Goal: Information Seeking & Learning: Learn about a topic

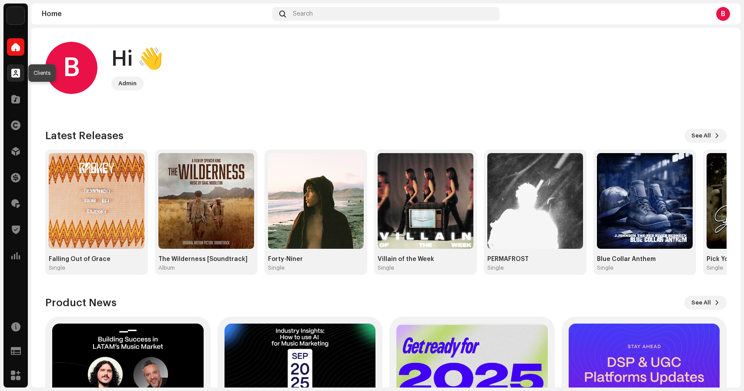
click at [15, 74] on span at bounding box center [15, 73] width 9 height 7
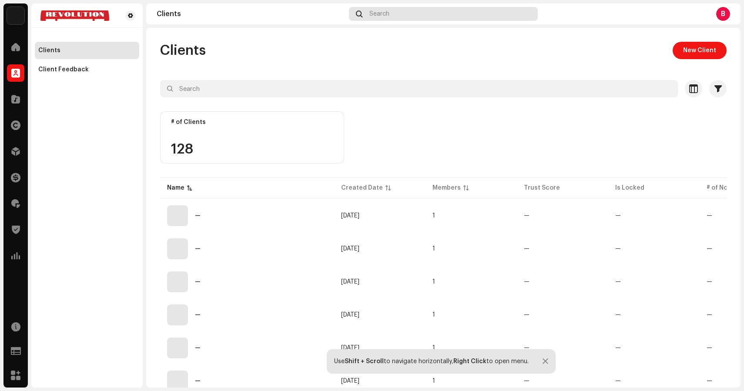
click at [407, 11] on div "Search" at bounding box center [443, 14] width 189 height 14
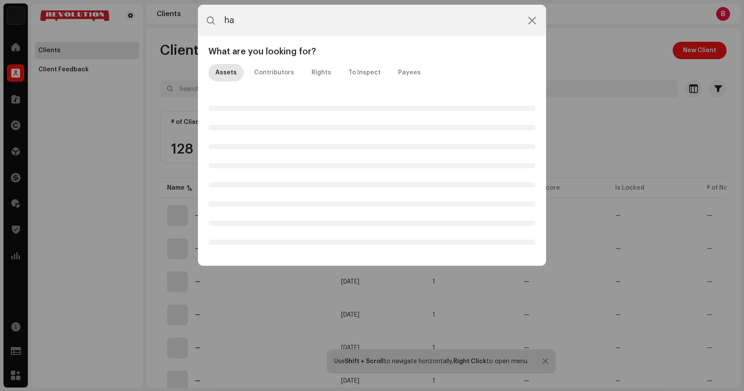
type input "h"
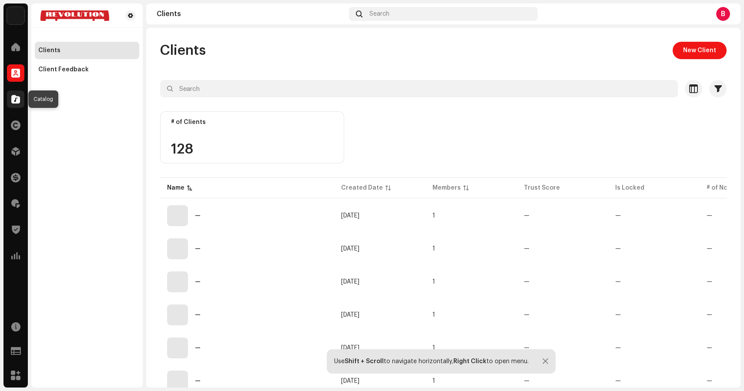
click at [20, 98] on div at bounding box center [15, 99] width 17 height 17
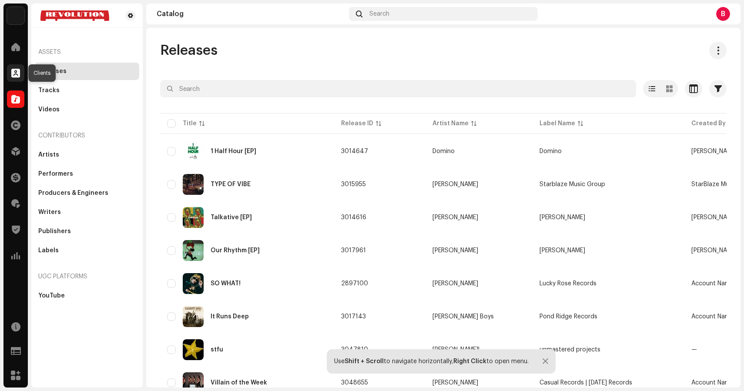
click at [20, 71] on div at bounding box center [15, 72] width 17 height 17
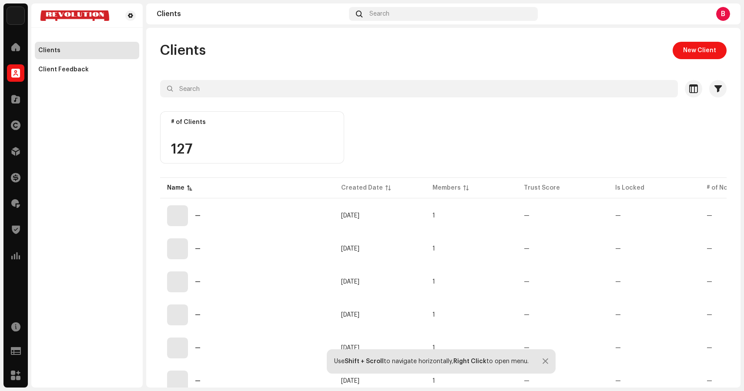
drag, startPoint x: 50, startPoint y: 71, endPoint x: 48, endPoint y: 49, distance: 22.2
click at [48, 49] on div "Clients Client Feedback" at bounding box center [87, 60] width 104 height 37
click at [14, 48] on span at bounding box center [15, 47] width 9 height 7
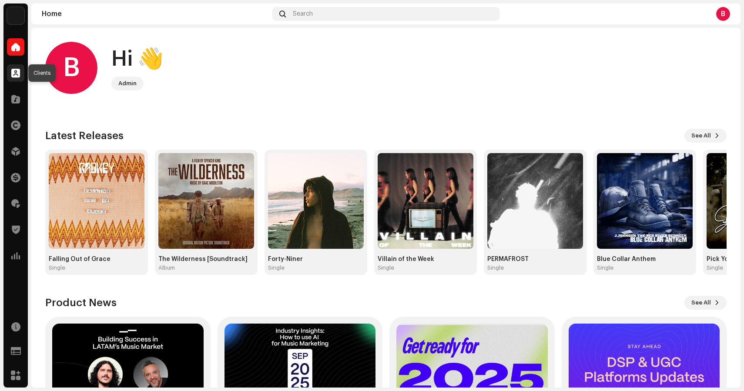
click at [16, 77] on div at bounding box center [15, 72] width 17 height 17
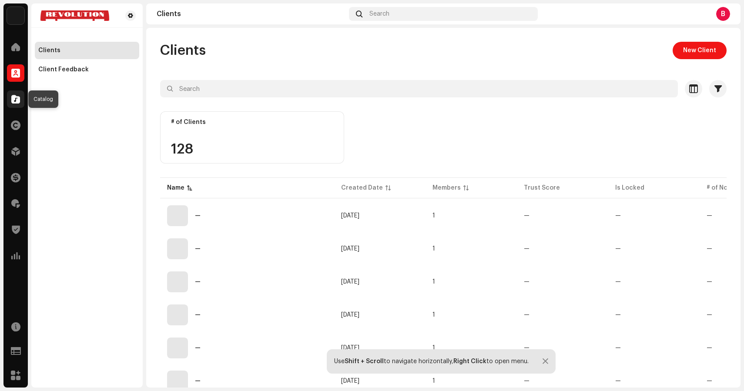
click at [22, 96] on div at bounding box center [15, 99] width 17 height 17
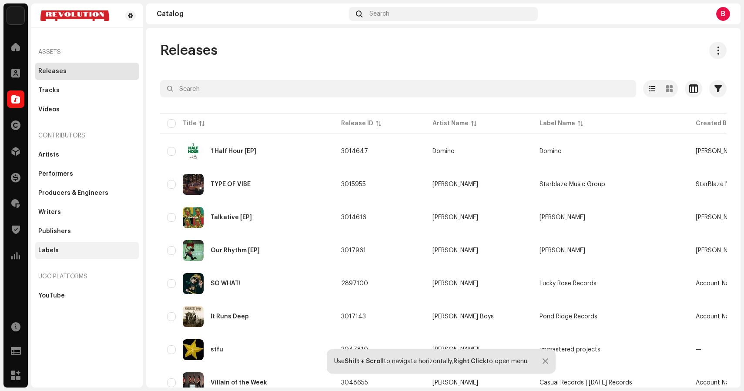
click at [74, 250] on div "Labels" at bounding box center [86, 250] width 97 height 7
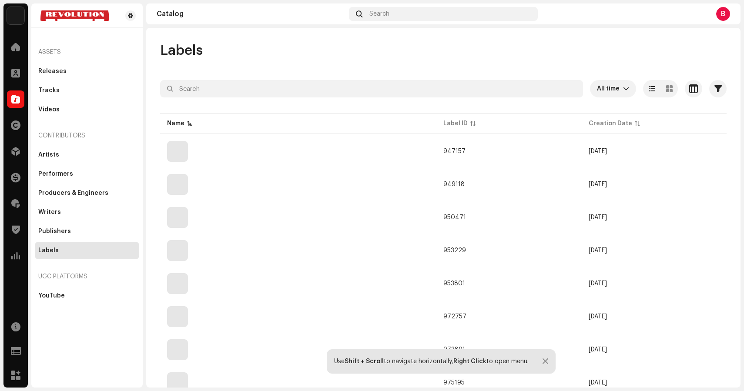
click at [545, 366] on div "Use Shift + Scroll to navigate horizontally, Right Click to open menu." at bounding box center [441, 361] width 229 height 24
click at [545, 362] on div at bounding box center [546, 361] width 6 height 7
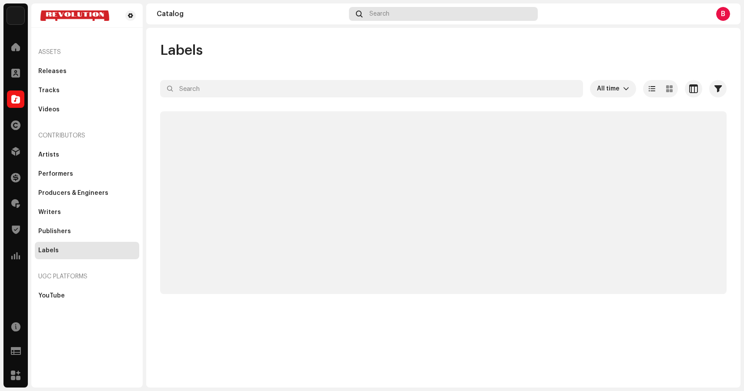
click at [382, 11] on span "Search" at bounding box center [380, 13] width 20 height 7
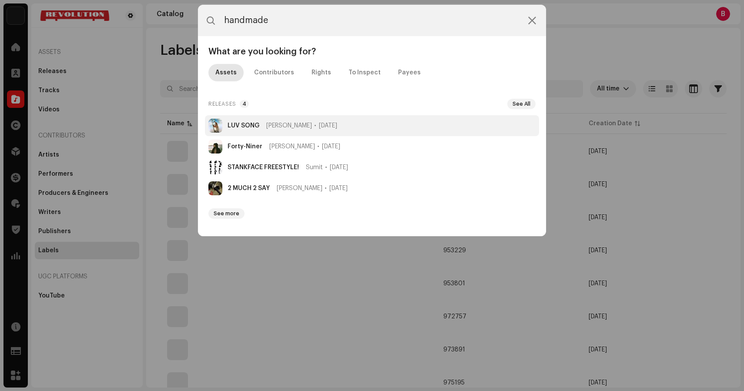
type input "handmade"
click at [319, 125] on span "Oct 24, 2025" at bounding box center [328, 125] width 18 height 7
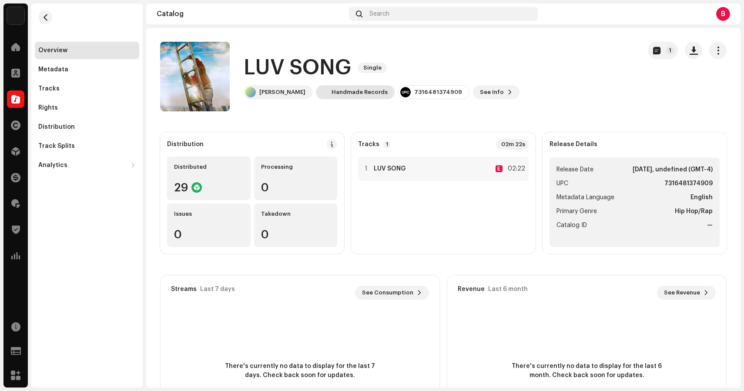
click at [349, 91] on div "Handmade Records" at bounding box center [360, 92] width 56 height 7
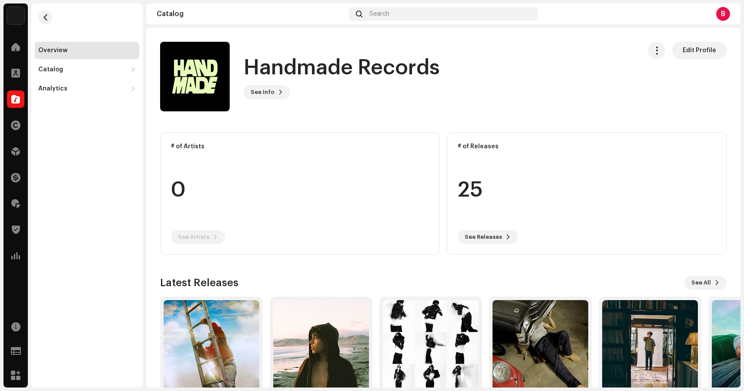
click at [331, 193] on re-o-card-data "# of Artists 0 See Artists" at bounding box center [300, 193] width 280 height 123
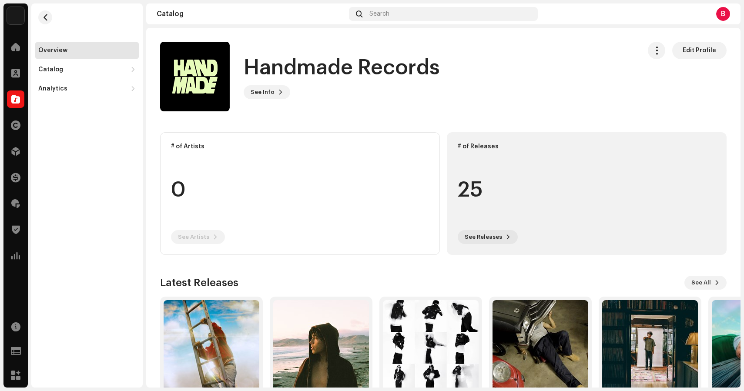
click at [511, 195] on div "25" at bounding box center [587, 190] width 258 height 66
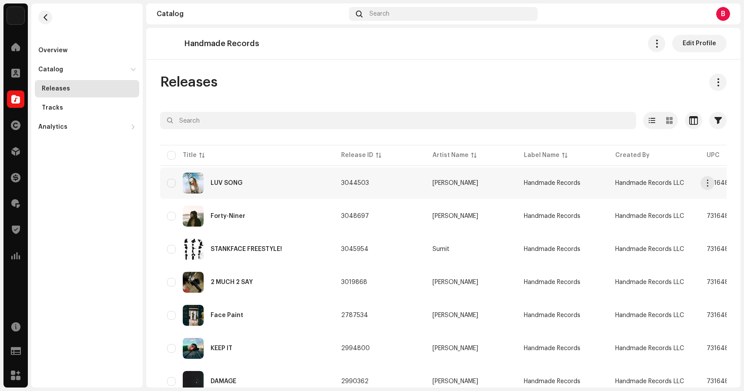
click at [296, 174] on div "LUV SONG" at bounding box center [247, 183] width 160 height 21
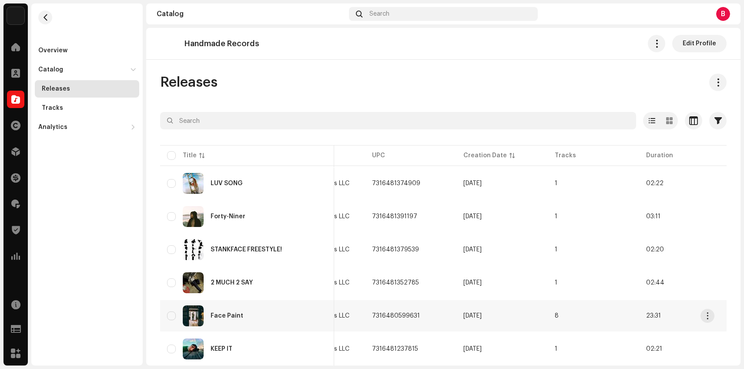
scroll to position [0, 435]
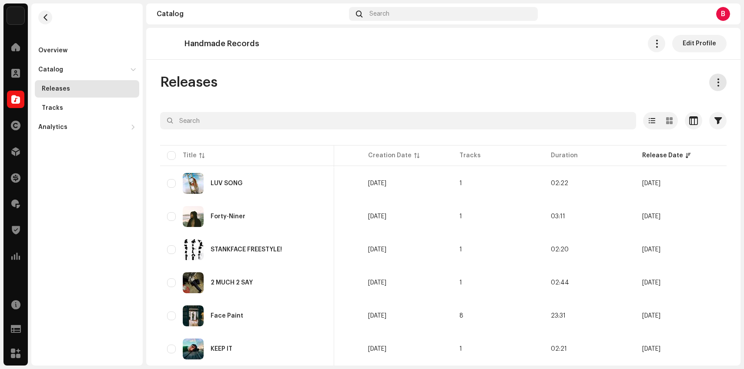
click at [714, 79] on span at bounding box center [718, 82] width 8 height 7
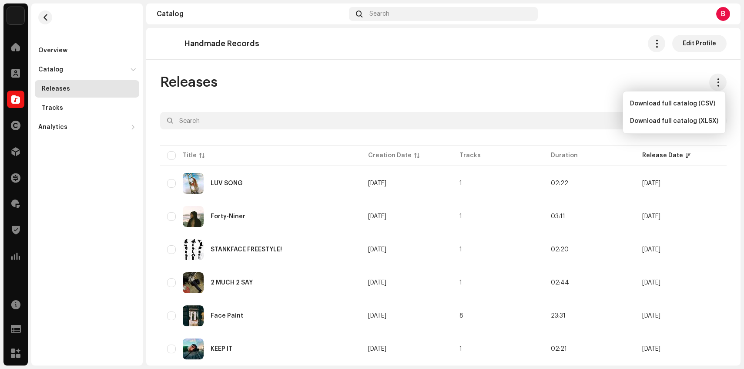
click at [703, 74] on re-m-release-batch-export at bounding box center [714, 82] width 24 height 17
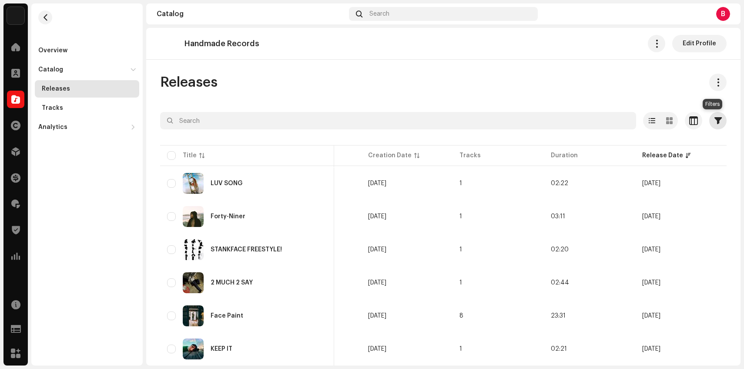
click at [715, 122] on span "button" at bounding box center [718, 120] width 7 height 7
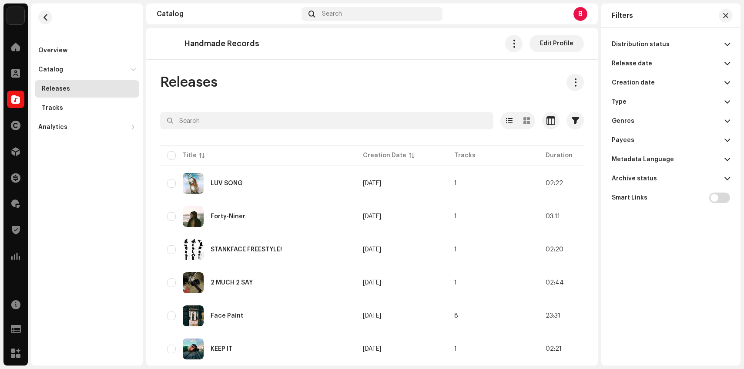
click at [675, 66] on p-accordion-header "Release date" at bounding box center [671, 63] width 118 height 19
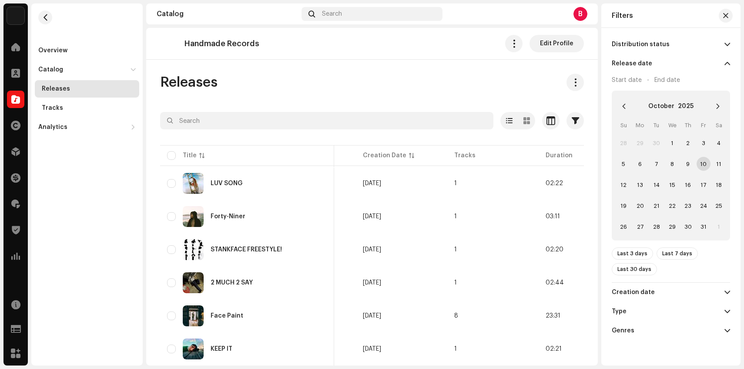
click at [701, 167] on span "10" at bounding box center [704, 164] width 14 height 14
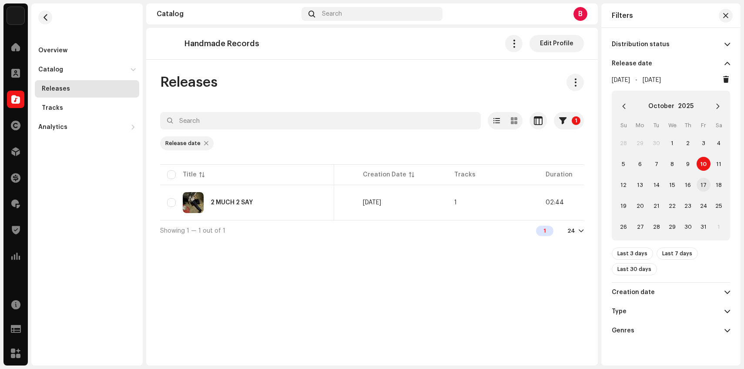
click at [699, 180] on span "17" at bounding box center [704, 185] width 14 height 14
click at [699, 182] on span "17" at bounding box center [704, 185] width 14 height 14
click at [701, 205] on span "24" at bounding box center [704, 205] width 14 height 14
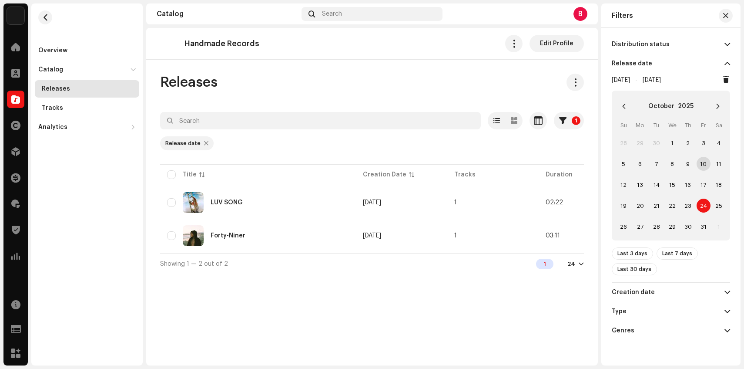
click at [696, 228] on td "31" at bounding box center [704, 226] width 16 height 21
click at [702, 228] on span "31" at bounding box center [704, 226] width 14 height 14
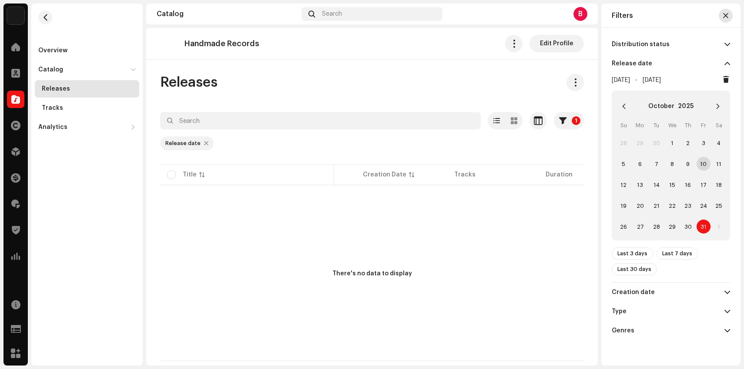
click at [720, 13] on button "button" at bounding box center [726, 16] width 14 height 14
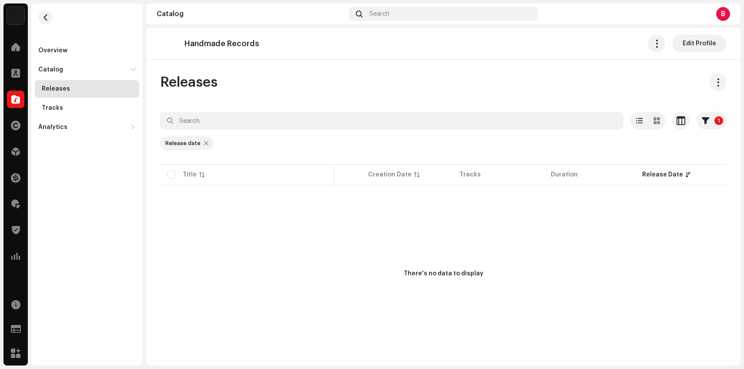
scroll to position [0, 430]
click at [68, 114] on div "Tracks" at bounding box center [87, 107] width 104 height 17
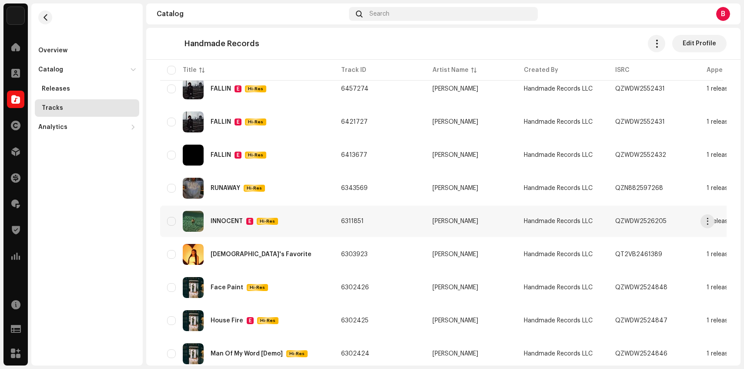
click at [306, 223] on div "INNOCENT E Hi-Res" at bounding box center [247, 221] width 160 height 21
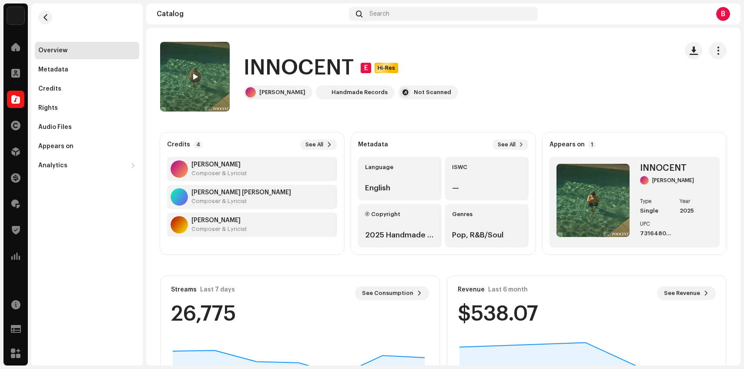
scroll to position [98, 0]
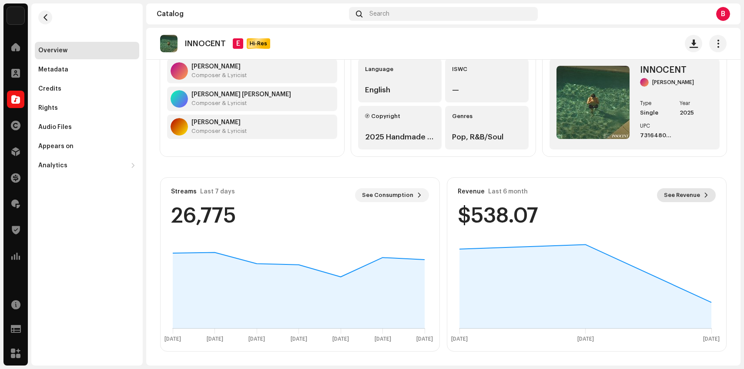
click at [688, 194] on span "See Revenue" at bounding box center [682, 194] width 36 height 17
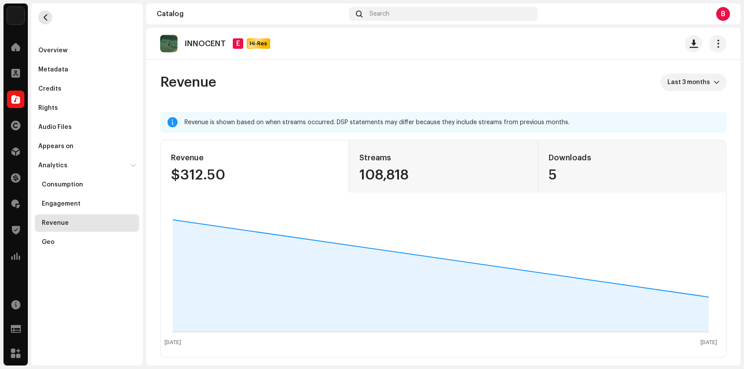
click at [47, 17] on span "button" at bounding box center [45, 17] width 7 height 7
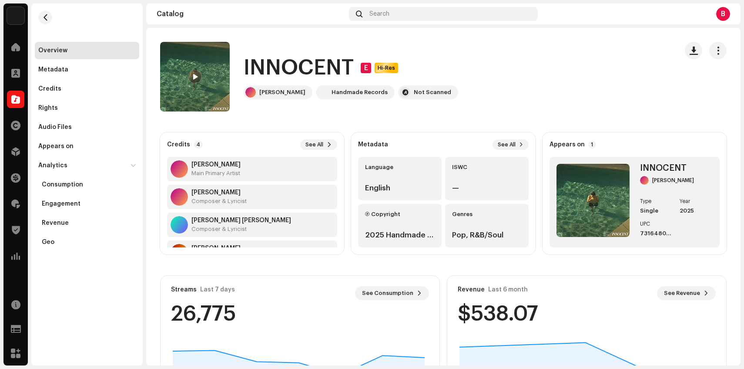
click at [326, 138] on div "Credits 4 See All AJ Vitanza Main Primary Artist AJ Vitanza Composer & Lyricist…" at bounding box center [252, 193] width 184 height 122
click at [327, 144] on span at bounding box center [329, 144] width 5 height 7
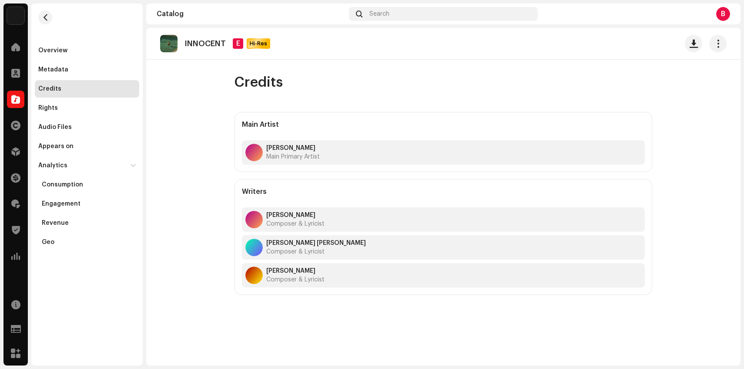
click at [44, 24] on re-m-nav-back at bounding box center [45, 22] width 21 height 38
click at [43, 17] on span "button" at bounding box center [45, 17] width 7 height 7
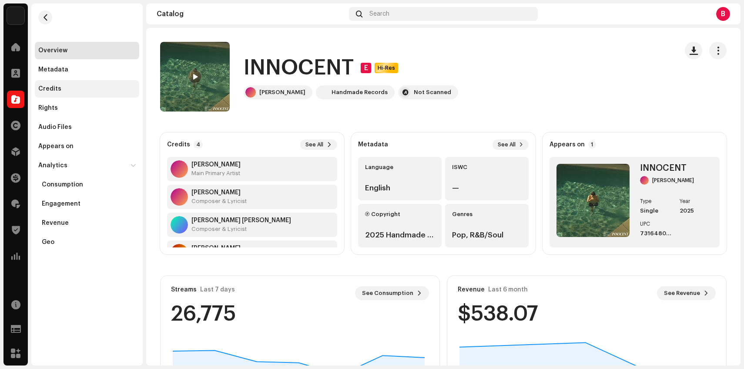
click at [56, 88] on div "Credits" at bounding box center [49, 88] width 23 height 7
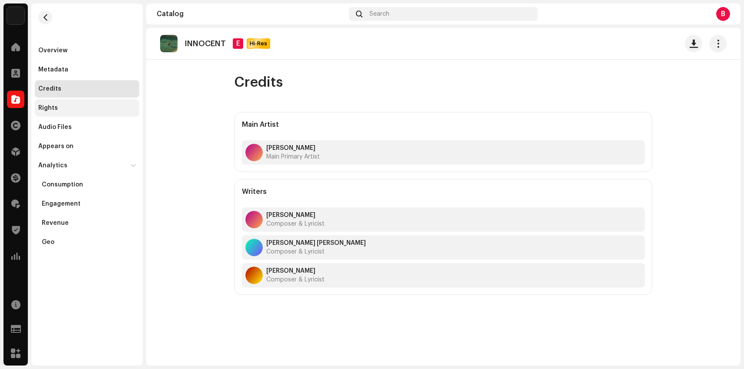
click at [63, 107] on div "Rights" at bounding box center [86, 107] width 97 height 7
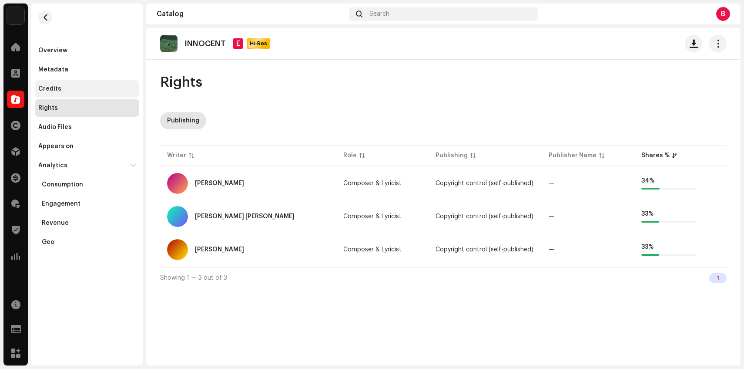
click at [74, 81] on div "Credits" at bounding box center [87, 88] width 104 height 17
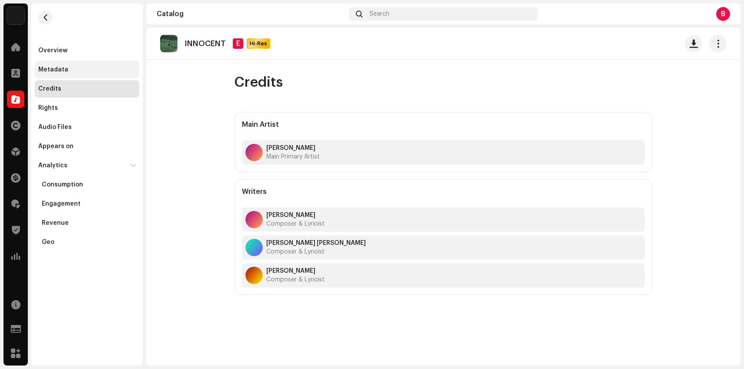
click at [69, 72] on div "Metadata" at bounding box center [86, 69] width 97 height 7
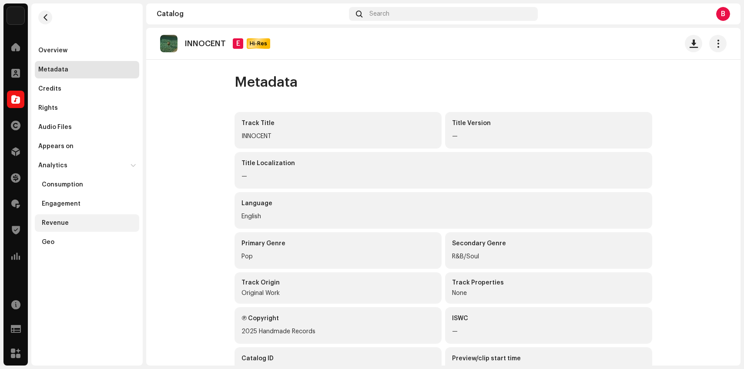
click at [100, 227] on div "Revenue" at bounding box center [87, 222] width 104 height 17
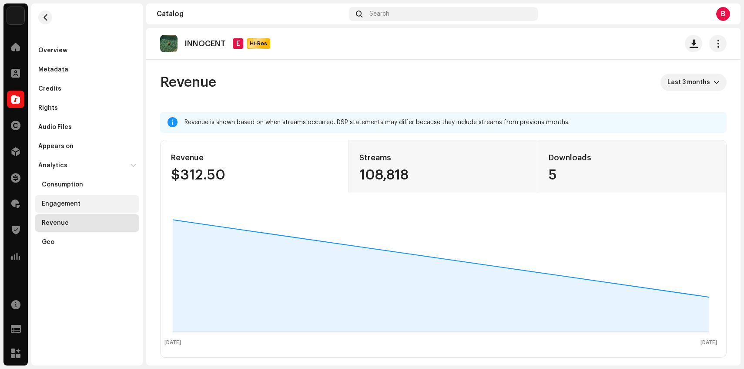
click at [96, 205] on div "Engagement" at bounding box center [89, 203] width 94 height 7
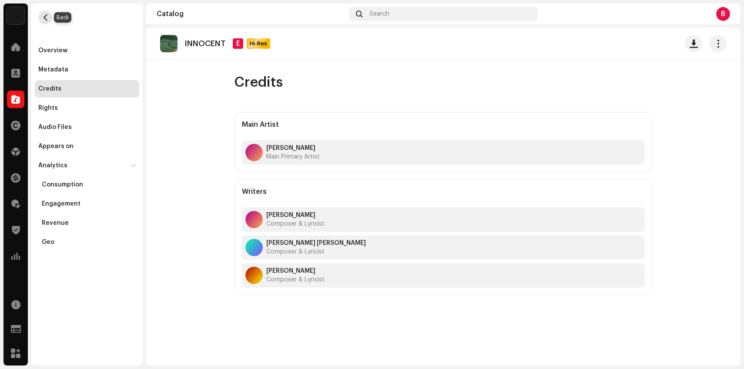
click at [41, 22] on button "button" at bounding box center [45, 17] width 14 height 14
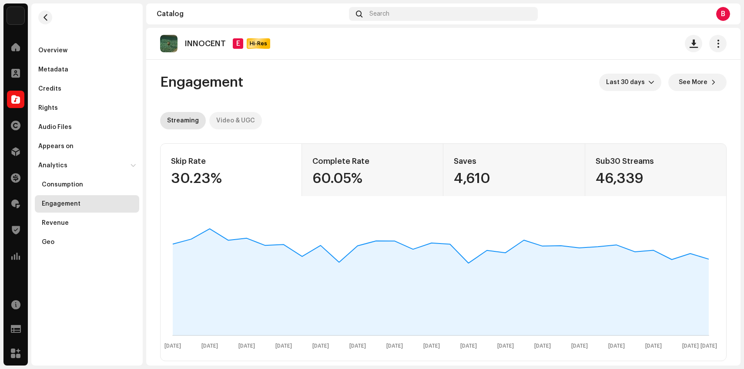
click at [244, 119] on div "Video & UGC" at bounding box center [235, 120] width 39 height 17
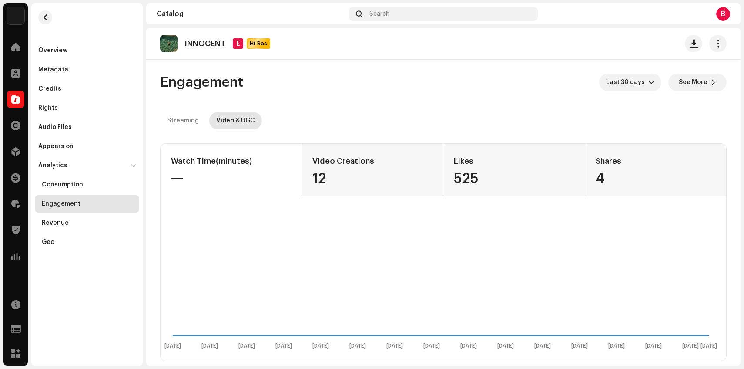
drag, startPoint x: 170, startPoint y: 115, endPoint x: 374, endPoint y: 68, distance: 209.9
click at [374, 68] on re-o-engagement-dashboard-header "Engagement Last 30 days See More Streaming Video & UGC" at bounding box center [443, 98] width 567 height 77
click at [624, 78] on span "Last 30 days" at bounding box center [627, 82] width 42 height 17
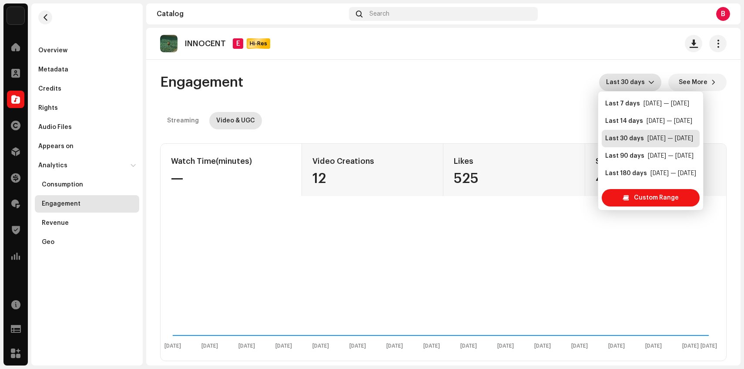
click at [416, 71] on re-o-engagement-dashboard-header "Engagement Last 30 days See More Streaming Video & UGC" at bounding box center [443, 98] width 567 height 77
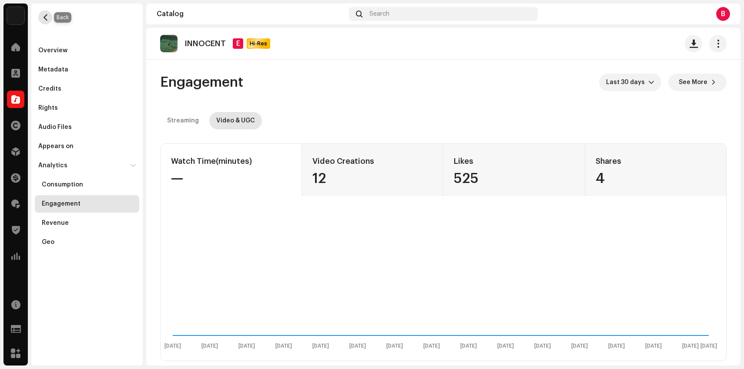
click at [47, 17] on span "button" at bounding box center [45, 17] width 7 height 7
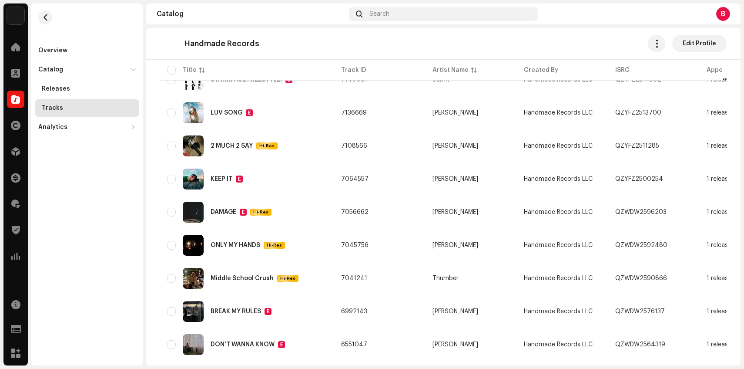
scroll to position [138, 0]
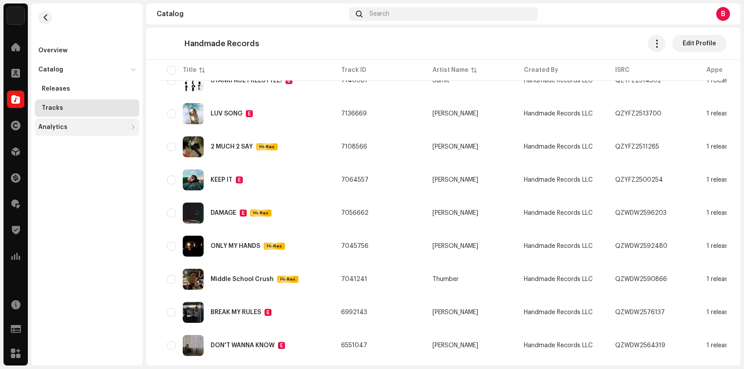
click at [101, 126] on div "Analytics" at bounding box center [82, 127] width 89 height 7
click at [102, 142] on div "Consumption" at bounding box center [87, 146] width 104 height 17
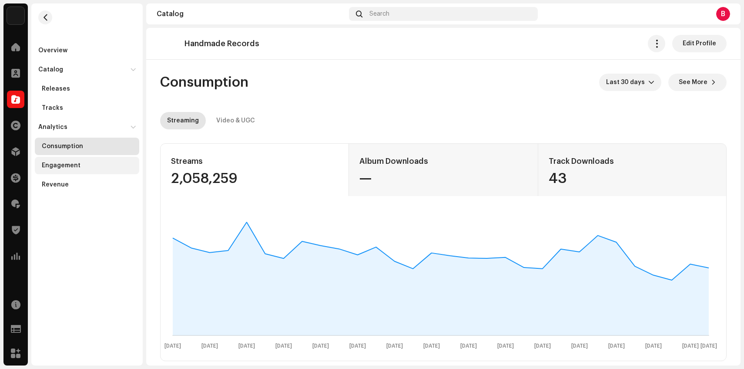
click at [97, 160] on div "Engagement" at bounding box center [87, 165] width 104 height 17
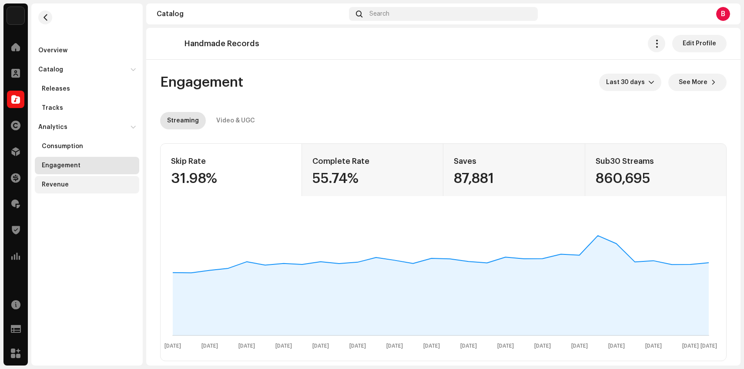
click at [96, 178] on div "Revenue" at bounding box center [87, 184] width 104 height 17
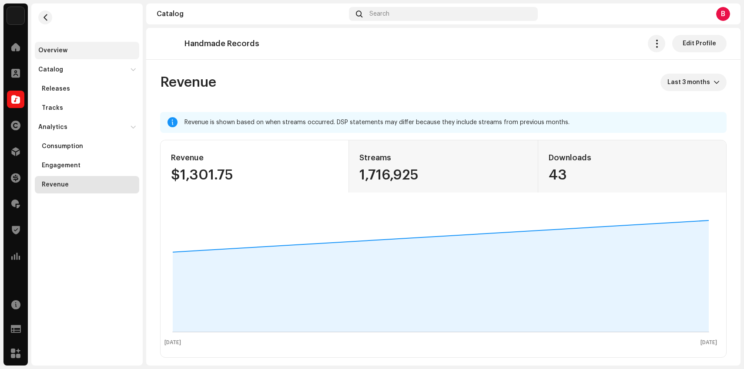
click at [87, 46] on div "Overview" at bounding box center [87, 50] width 104 height 17
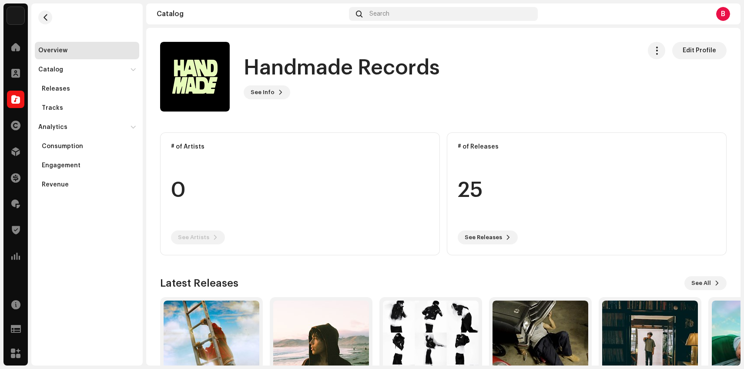
scroll to position [71, 0]
click at [14, 50] on span at bounding box center [15, 47] width 9 height 7
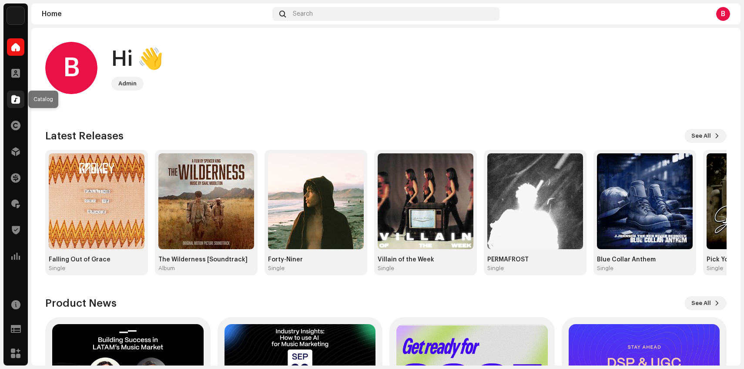
click at [17, 108] on div at bounding box center [15, 99] width 17 height 17
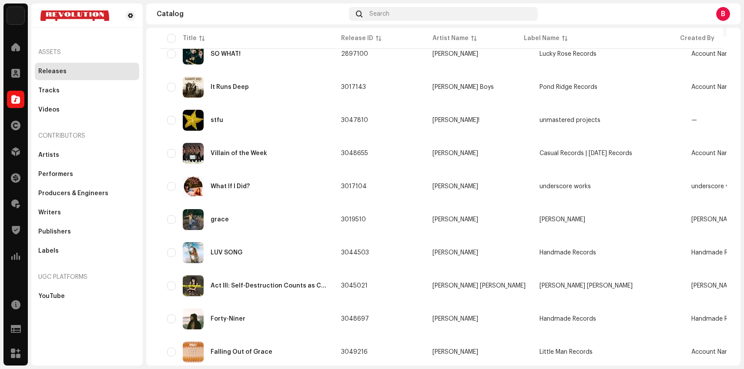
scroll to position [591, 0]
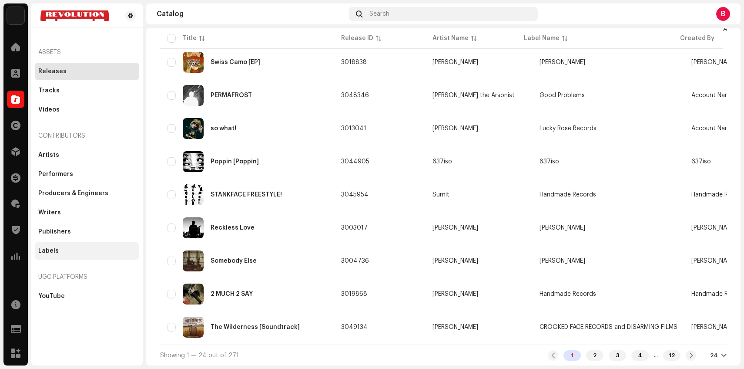
click at [98, 248] on div "Labels" at bounding box center [86, 250] width 97 height 7
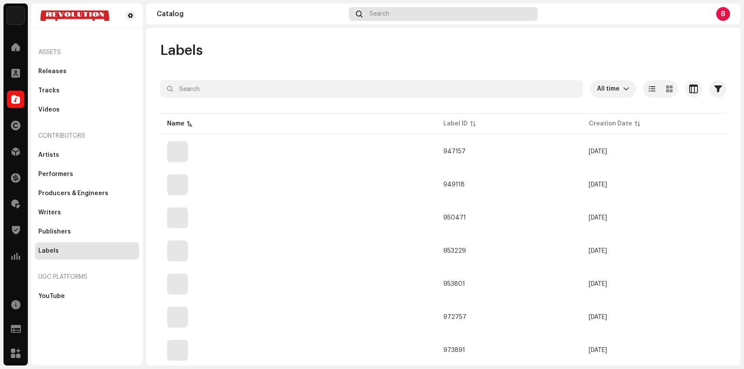
click at [376, 13] on span "Search" at bounding box center [380, 13] width 20 height 7
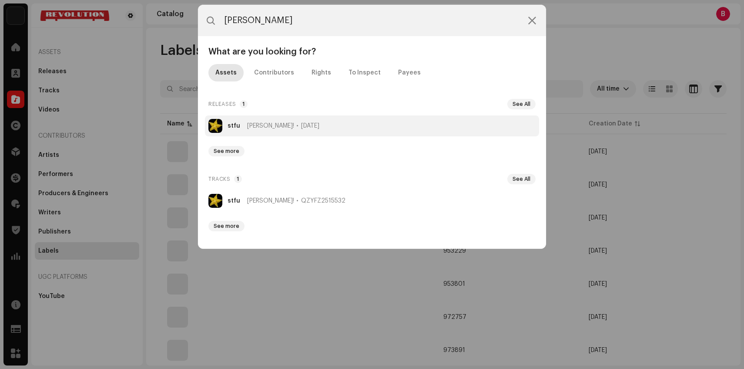
type input "estella"
click at [288, 121] on li "stfu estella! Oct 31, 2025" at bounding box center [372, 125] width 334 height 21
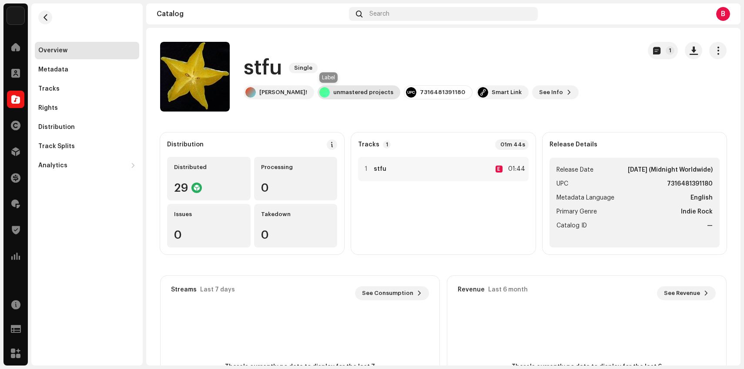
click at [333, 90] on div "unmastered projects" at bounding box center [363, 92] width 60 height 7
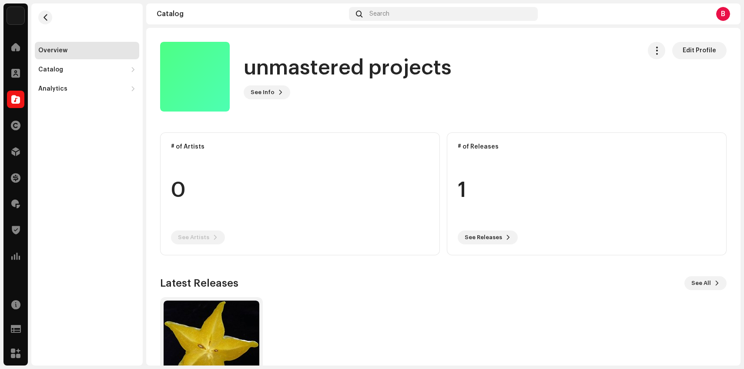
click at [211, 235] on re-o-card-data "# of Artists 0 See Artists" at bounding box center [300, 193] width 280 height 123
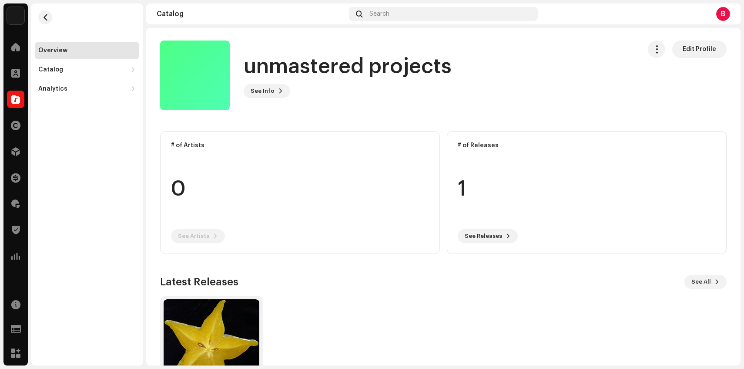
scroll to position [3, 0]
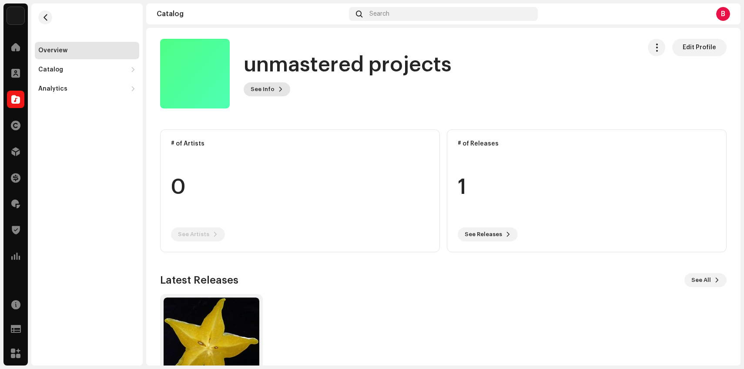
click at [265, 86] on span "See Info" at bounding box center [263, 89] width 24 height 17
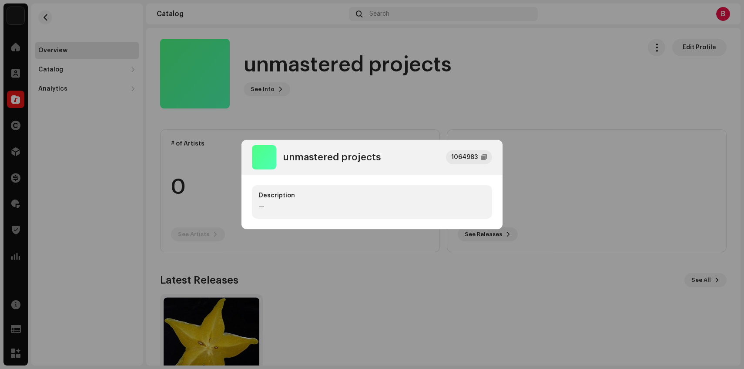
click at [297, 129] on div "unmastered projects 1064983 Description —" at bounding box center [372, 184] width 744 height 369
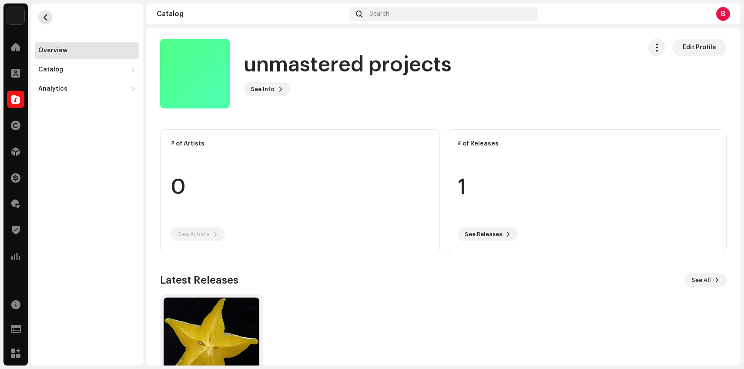
click at [49, 16] on button "button" at bounding box center [45, 17] width 14 height 14
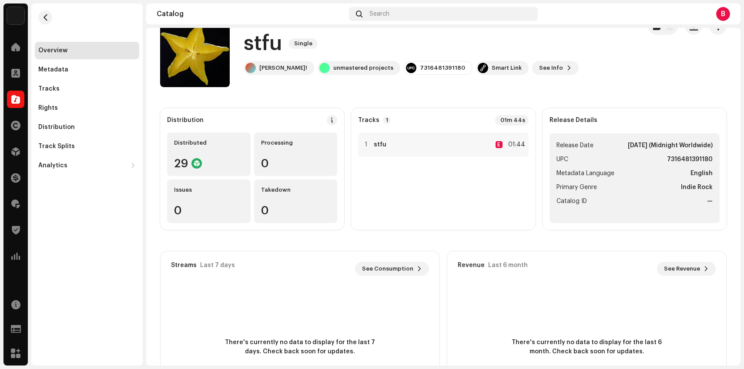
scroll to position [25, 0]
click at [262, 61] on div "estella!" at bounding box center [279, 67] width 71 height 14
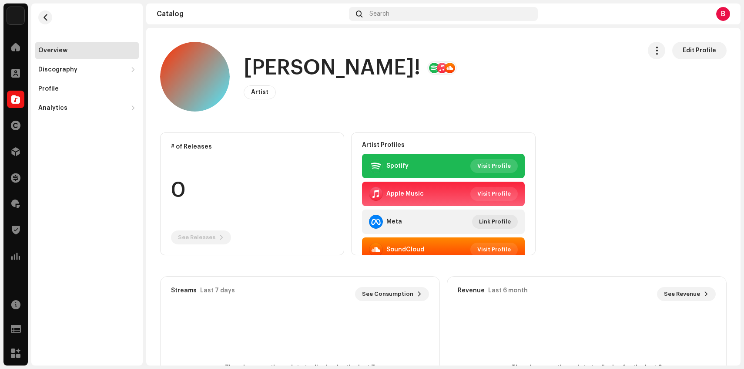
click at [488, 164] on span "Visit Profile" at bounding box center [494, 165] width 34 height 17
